Goal: Task Accomplishment & Management: Use online tool/utility

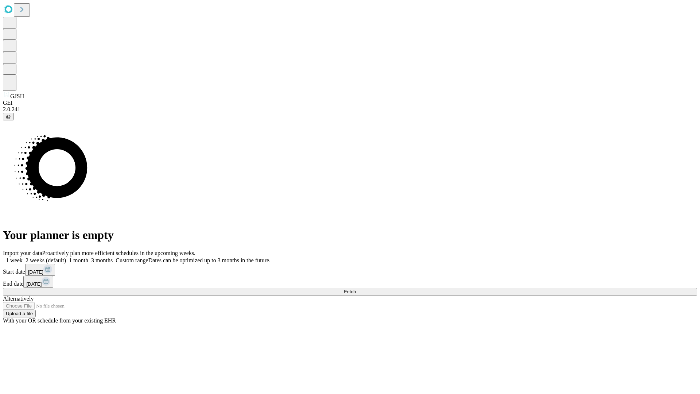
click at [88, 257] on label "1 month" at bounding box center [77, 260] width 22 height 6
click at [356, 289] on span "Fetch" at bounding box center [350, 291] width 12 height 5
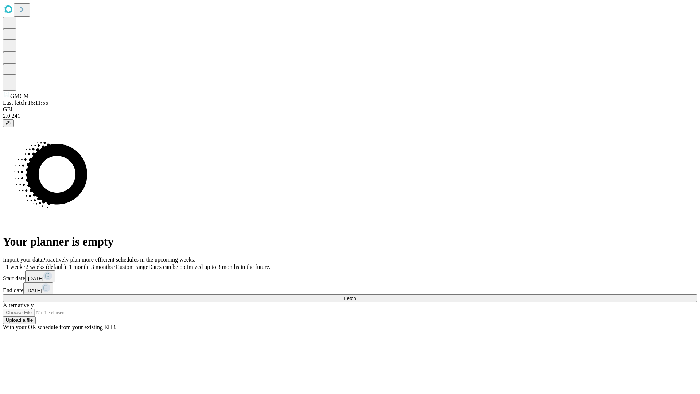
click at [88, 263] on label "1 month" at bounding box center [77, 266] width 22 height 6
click at [356, 295] on span "Fetch" at bounding box center [350, 297] width 12 height 5
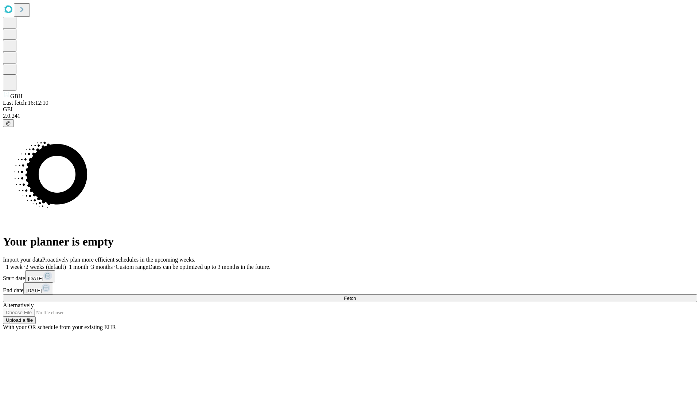
click at [88, 263] on label "1 month" at bounding box center [77, 266] width 22 height 6
click at [356, 295] on span "Fetch" at bounding box center [350, 297] width 12 height 5
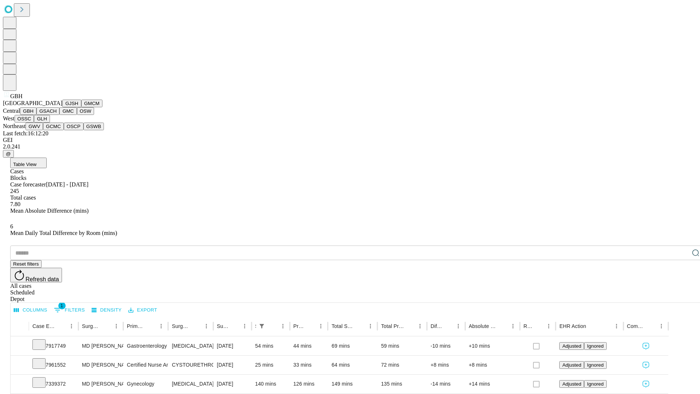
click at [56, 115] on button "GSACH" at bounding box center [47, 111] width 23 height 8
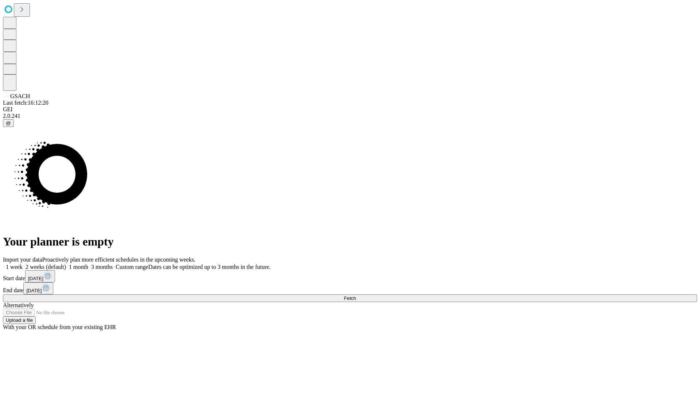
click at [88, 263] on label "1 month" at bounding box center [77, 266] width 22 height 6
click at [356, 295] on span "Fetch" at bounding box center [350, 297] width 12 height 5
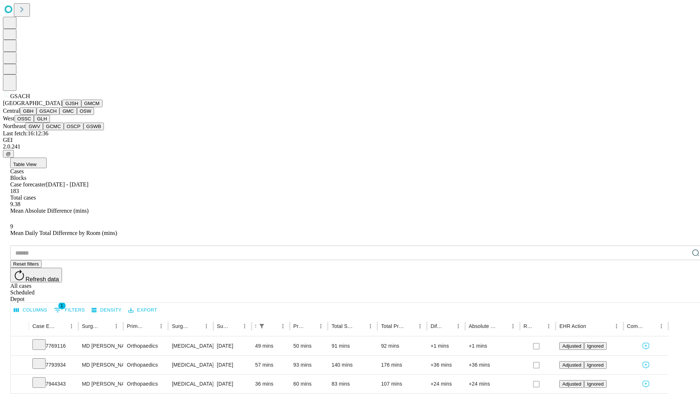
click at [59, 115] on button "GMC" at bounding box center [67, 111] width 17 height 8
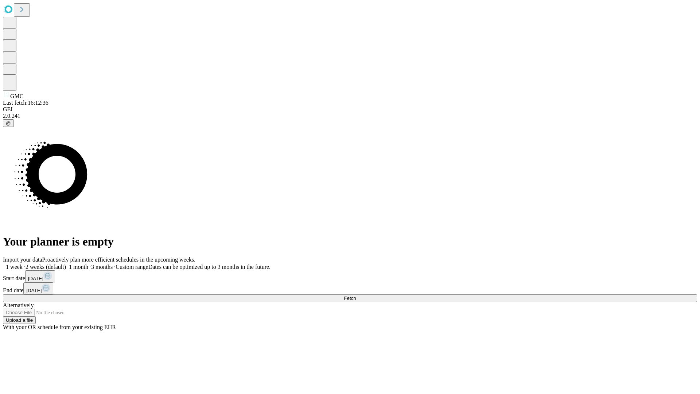
click at [356, 295] on span "Fetch" at bounding box center [350, 297] width 12 height 5
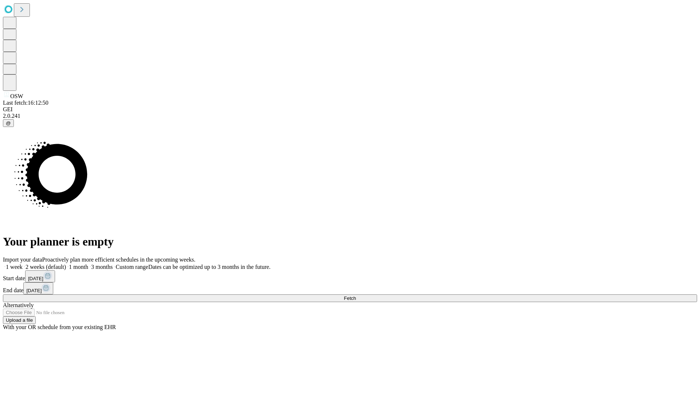
click at [88, 263] on label "1 month" at bounding box center [77, 266] width 22 height 6
click at [356, 295] on span "Fetch" at bounding box center [350, 297] width 12 height 5
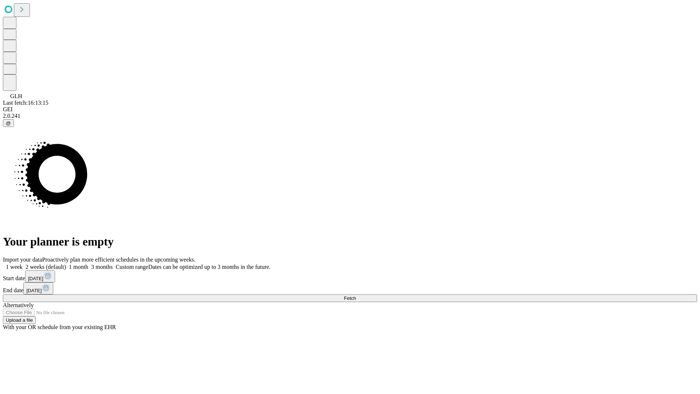
click at [88, 263] on label "1 month" at bounding box center [77, 266] width 22 height 6
click at [356, 295] on span "Fetch" at bounding box center [350, 297] width 12 height 5
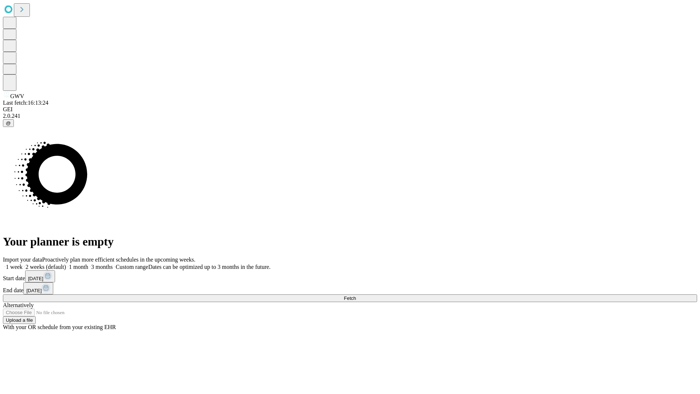
click at [88, 263] on label "1 month" at bounding box center [77, 266] width 22 height 6
click at [356, 295] on span "Fetch" at bounding box center [350, 297] width 12 height 5
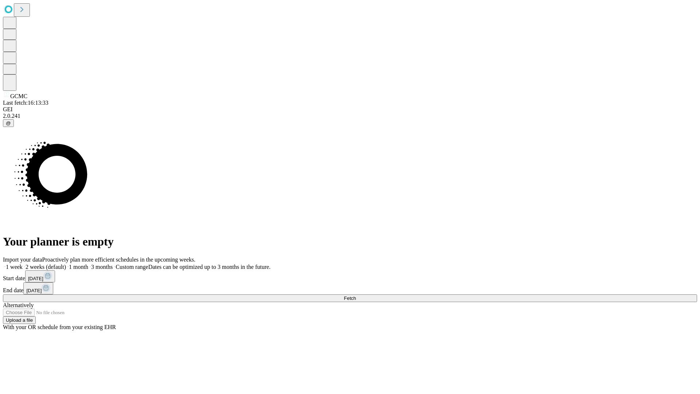
click at [356, 295] on span "Fetch" at bounding box center [350, 297] width 12 height 5
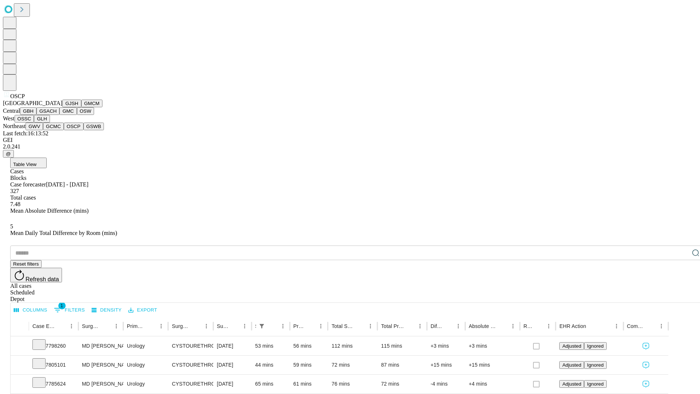
click at [83, 130] on button "GSWB" at bounding box center [93, 126] width 21 height 8
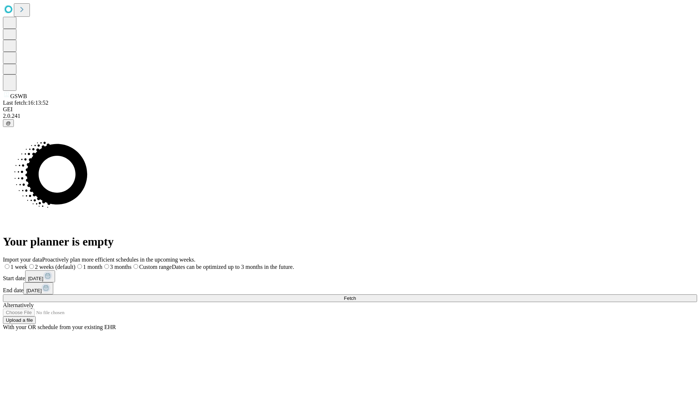
click at [102, 263] on label "1 month" at bounding box center [88, 266] width 27 height 6
click at [356, 295] on span "Fetch" at bounding box center [350, 297] width 12 height 5
